Goal: Task Accomplishment & Management: Manage account settings

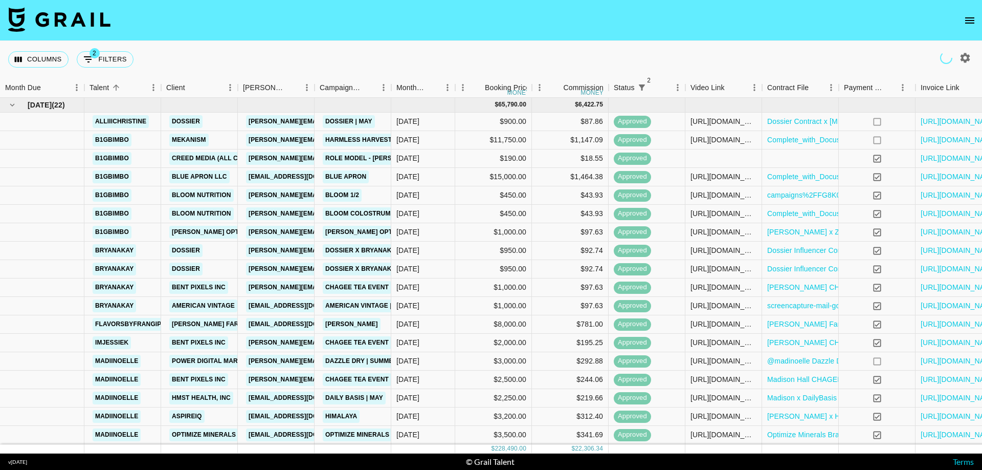
click at [963, 56] on icon "button" at bounding box center [966, 58] width 10 height 10
select select "[DATE]"
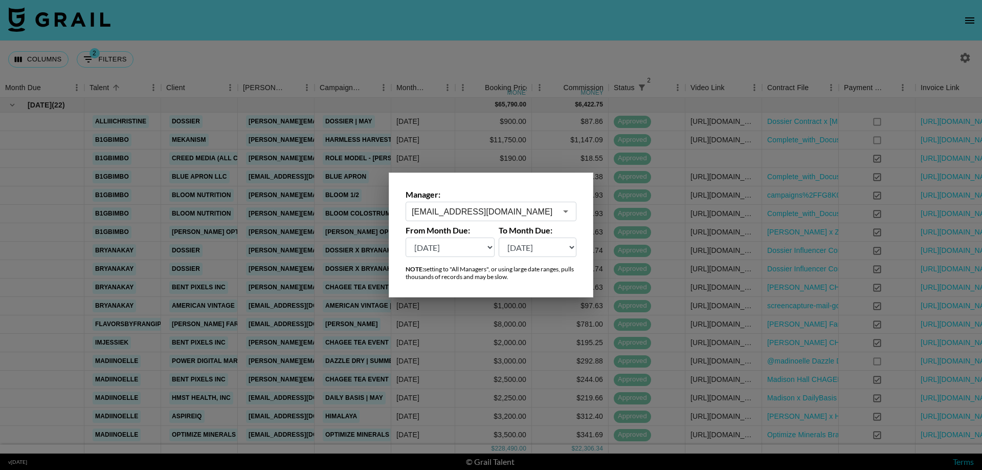
click at [517, 129] on div at bounding box center [491, 235] width 982 height 470
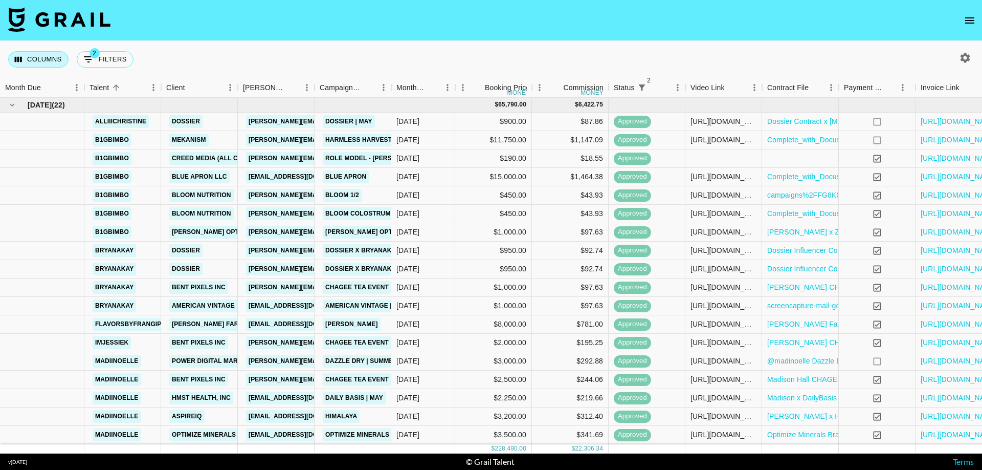
click at [24, 63] on button "Columns" at bounding box center [38, 59] width 60 height 16
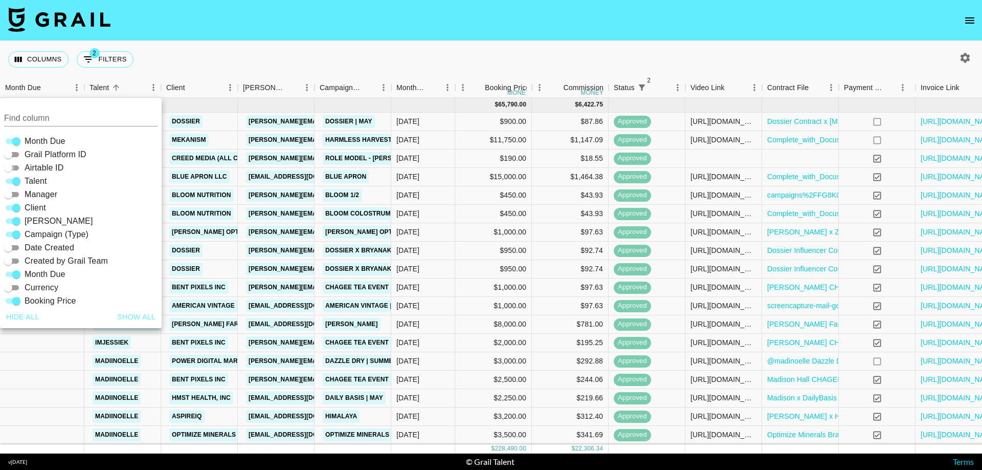
click at [12, 169] on input "Airtable ID" at bounding box center [8, 168] width 37 height 12
checkbox input "true"
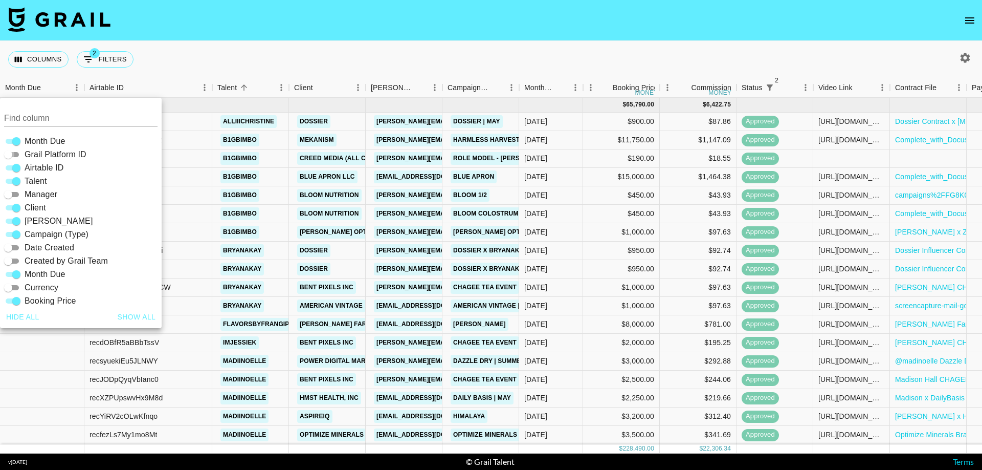
click at [14, 156] on input "Grail Platform ID" at bounding box center [8, 154] width 37 height 12
checkbox input "true"
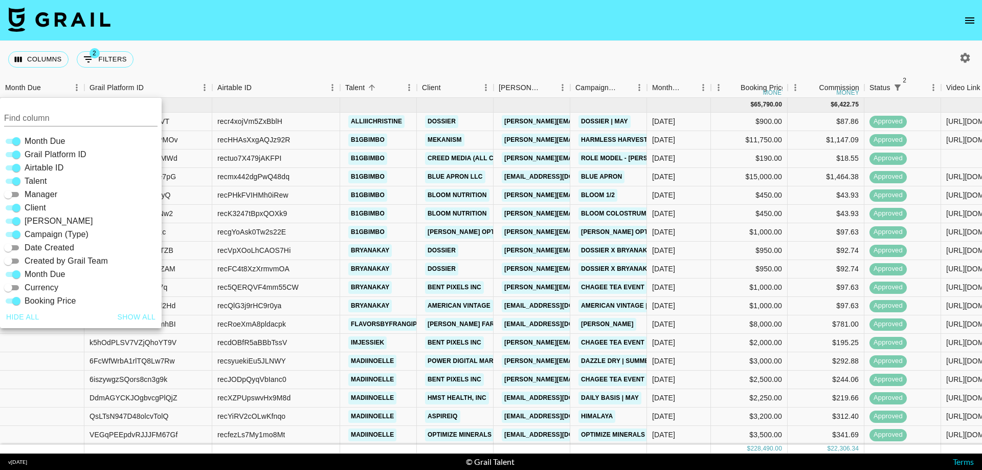
click at [274, 68] on div "Columns 2 Filters + Booking" at bounding box center [491, 59] width 982 height 37
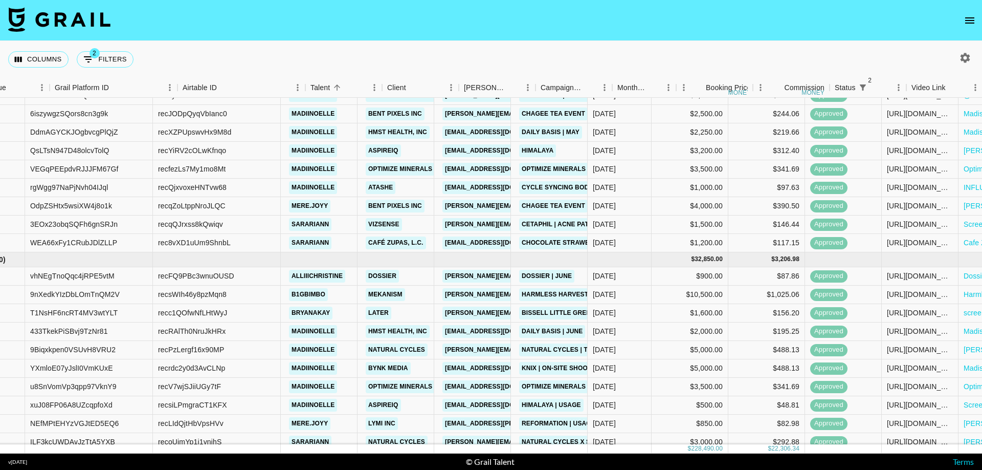
scroll to position [266, 34]
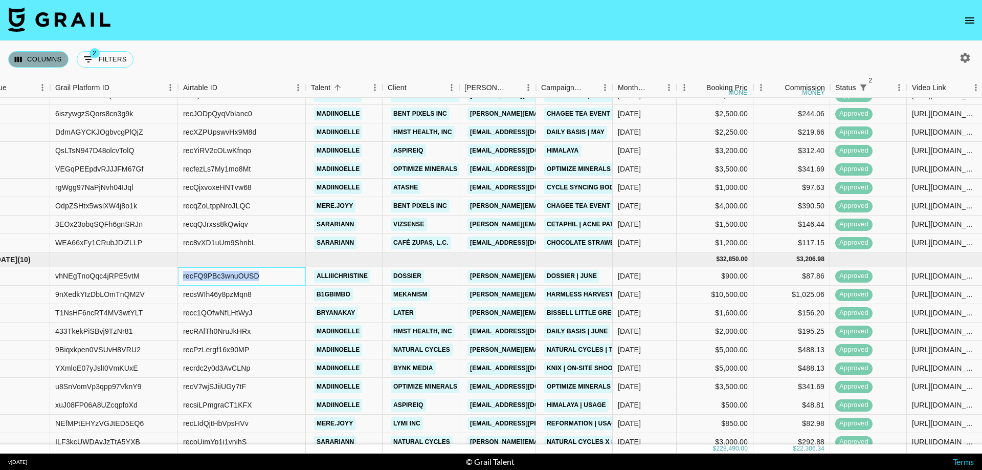
click at [34, 57] on button "Columns" at bounding box center [38, 59] width 60 height 16
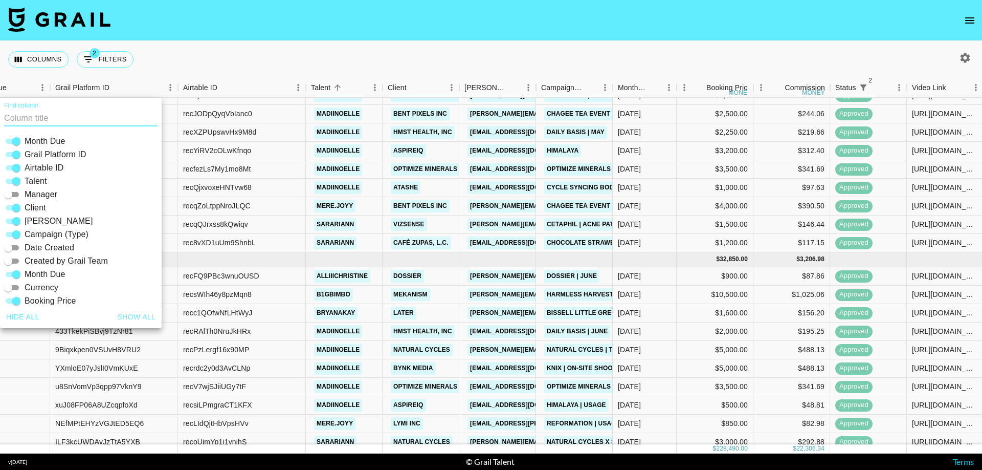
click at [13, 167] on input "Airtable ID" at bounding box center [16, 168] width 37 height 12
checkbox input "false"
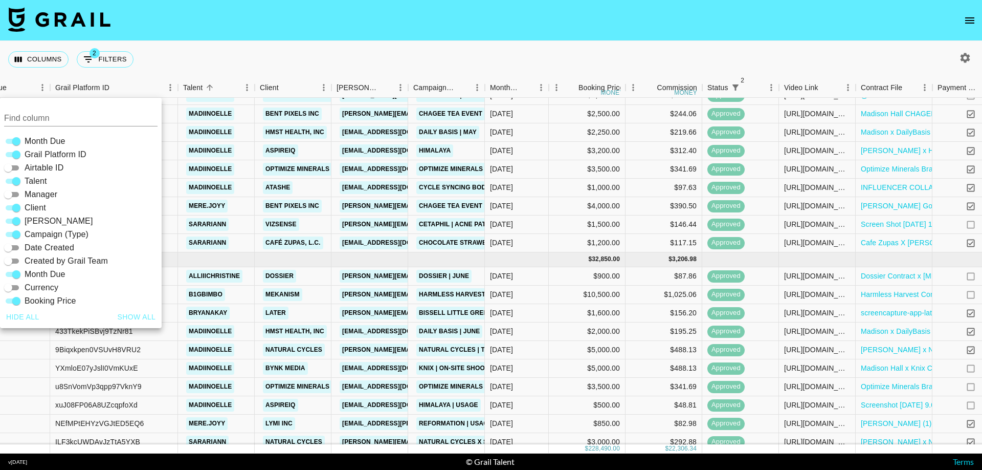
click at [15, 154] on input "Grail Platform ID" at bounding box center [16, 154] width 37 height 12
checkbox input "false"
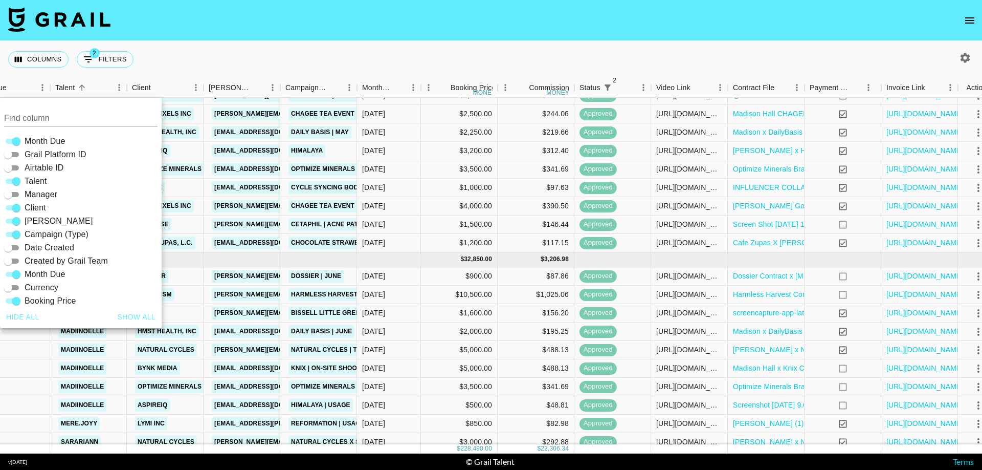
click at [245, 55] on div "Columns 2 Filters + Booking" at bounding box center [491, 59] width 982 height 37
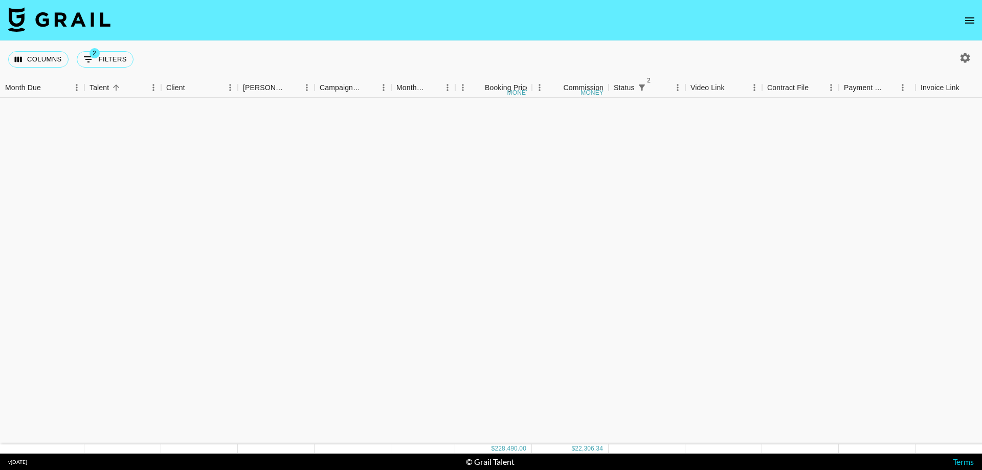
scroll to position [0, 0]
